Goal: Find specific page/section: Find specific page/section

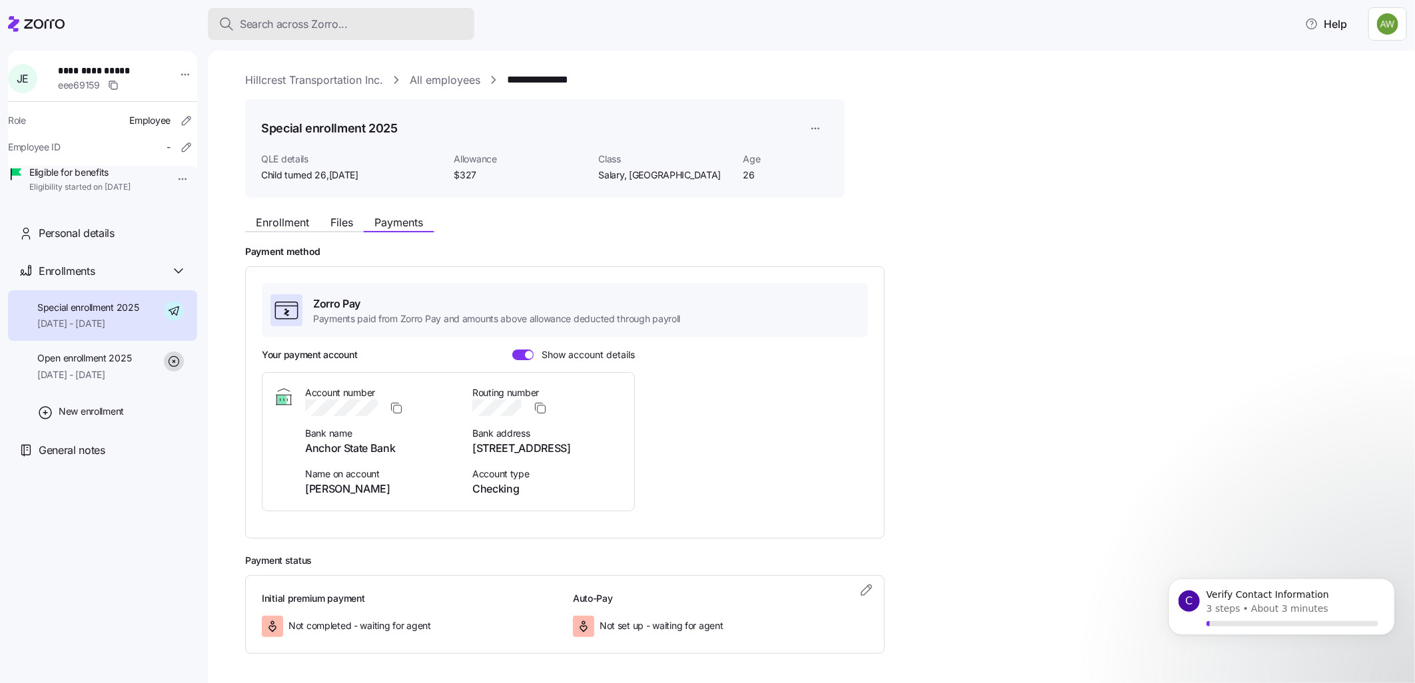
click at [352, 17] on div "Search across Zorro..." at bounding box center [340, 24] width 245 height 17
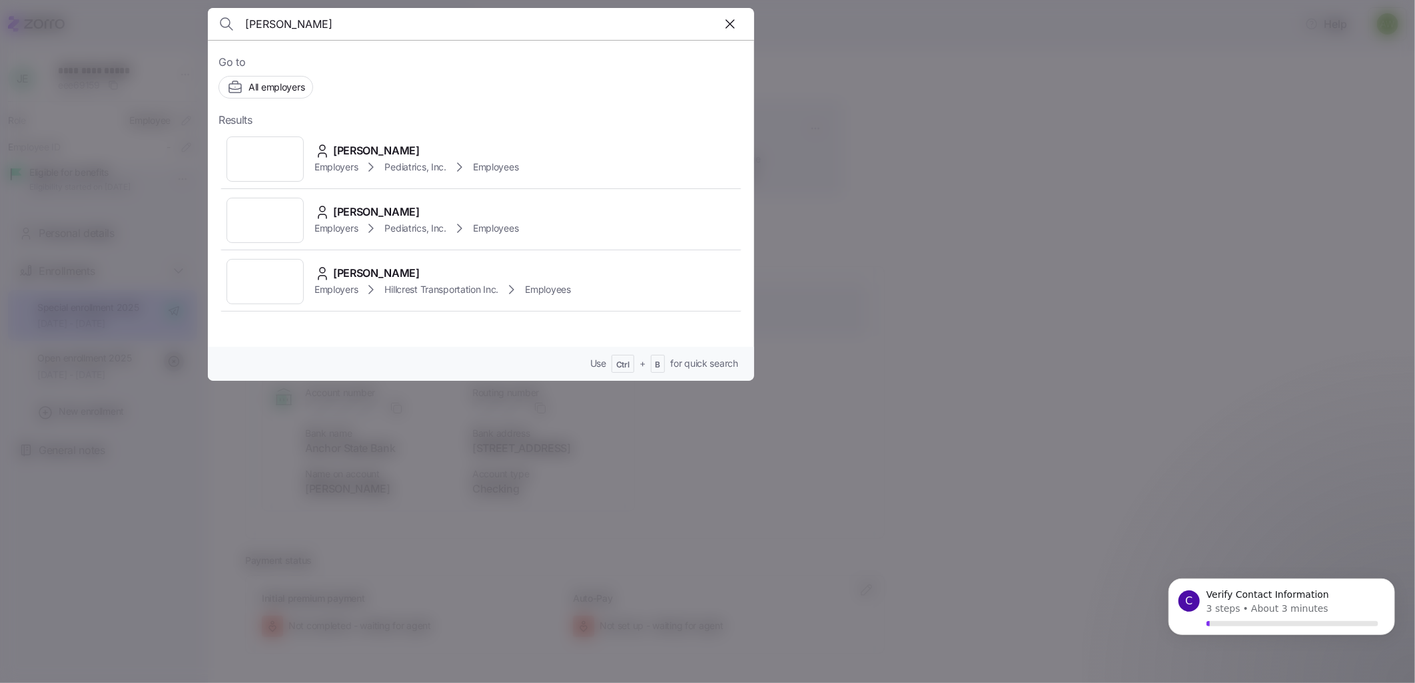
type input "[PERSON_NAME]"
click at [314, 161] on div "Employers Pediatrics, Inc. Employees" at bounding box center [416, 167] width 204 height 16
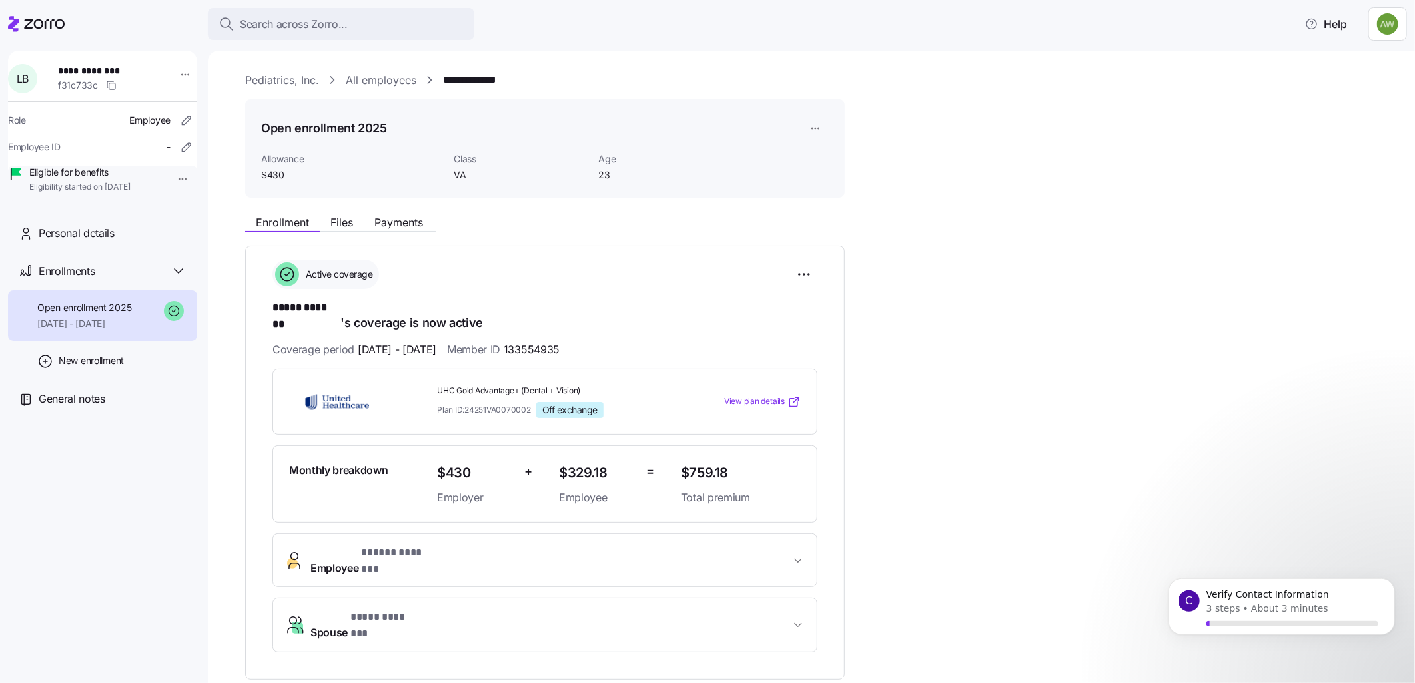
click at [372, 545] on span "* ***** ******* *" at bounding box center [398, 553] width 74 height 17
